Goal: Find specific page/section: Find specific page/section

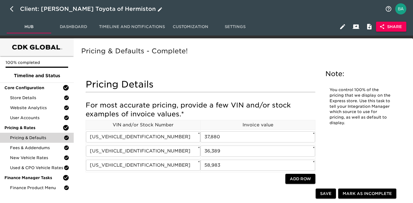
scroll to position [188, 0]
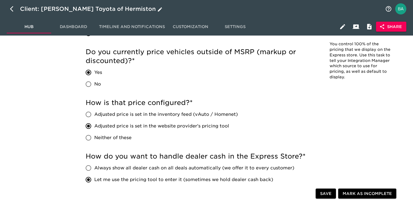
click at [12, 6] on icon "button" at bounding box center [13, 9] width 7 height 7
select select "10"
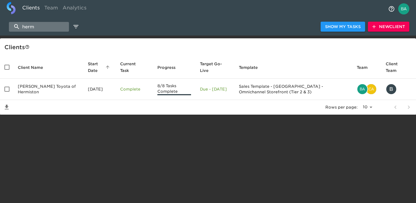
click at [38, 29] on input "herm" at bounding box center [39, 27] width 60 height 10
type input "r"
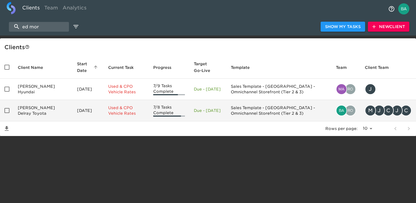
type input "ed mor"
click at [36, 112] on td "[PERSON_NAME] Delray Toyota" at bounding box center [42, 110] width 59 height 21
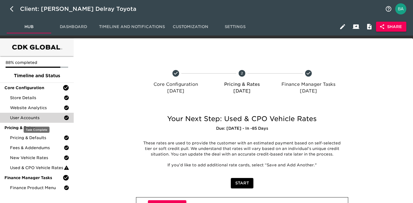
click at [38, 117] on span "User Accounts" at bounding box center [37, 118] width 54 height 6
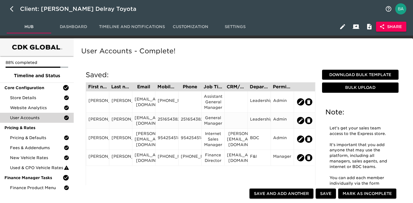
click at [99, 122] on div "[PERSON_NAME]" at bounding box center [97, 121] width 18 height 8
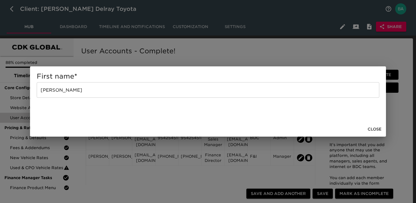
click at [151, 61] on div "First name * [PERSON_NAME]" at bounding box center [208, 101] width 416 height 203
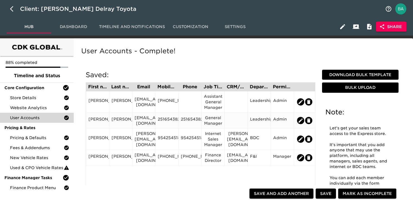
click at [137, 119] on div "[EMAIL_ADDRESS][DOMAIN_NAME]" at bounding box center [144, 120] width 18 height 11
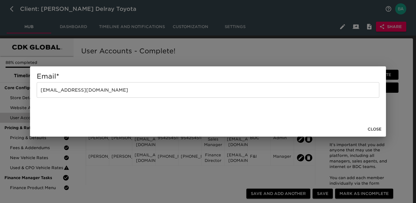
click at [68, 91] on input "[EMAIL_ADDRESS][DOMAIN_NAME]" at bounding box center [208, 90] width 343 height 16
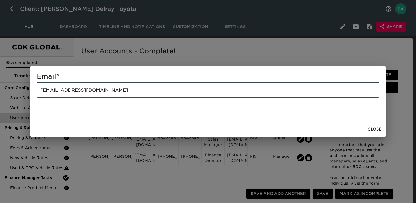
click at [68, 91] on input "[EMAIL_ADDRESS][DOMAIN_NAME]" at bounding box center [208, 90] width 343 height 16
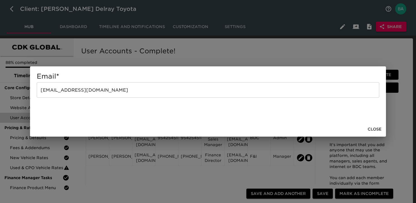
click at [96, 60] on div "Email * [EMAIL_ADDRESS][DOMAIN_NAME] ​ Close" at bounding box center [208, 101] width 416 height 203
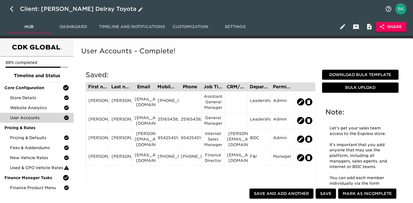
click at [10, 10] on icon "button" at bounding box center [13, 9] width 7 height 7
select select "10"
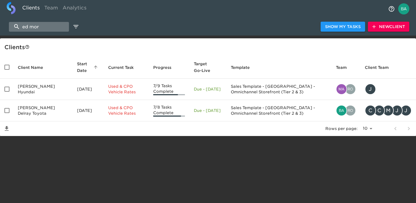
click at [42, 23] on input "ed mor" at bounding box center [39, 27] width 60 height 10
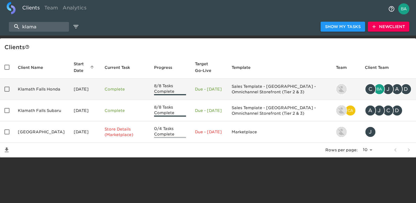
type input "klama"
click at [45, 93] on td "Klamath Falls Honda" at bounding box center [41, 89] width 56 height 21
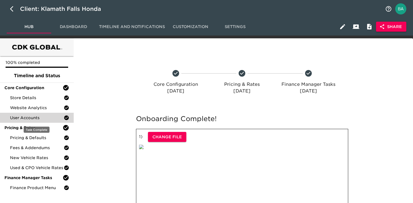
click at [41, 118] on span "User Accounts" at bounding box center [37, 118] width 54 height 6
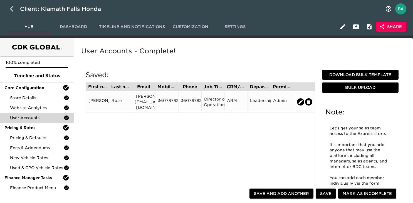
click at [142, 97] on div "[PERSON_NAME][EMAIL_ADDRESS][DOMAIN_NAME]" at bounding box center [144, 102] width 18 height 17
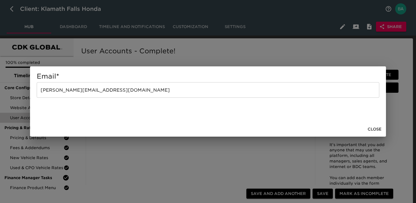
click at [75, 91] on input "[PERSON_NAME][EMAIL_ADDRESS][DOMAIN_NAME]" at bounding box center [208, 90] width 343 height 16
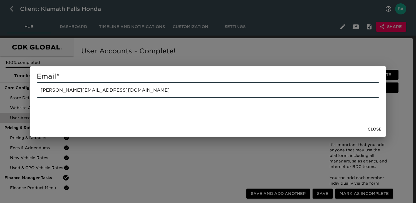
click at [75, 91] on input "[PERSON_NAME][EMAIL_ADDRESS][DOMAIN_NAME]" at bounding box center [208, 90] width 343 height 16
